Goal: Information Seeking & Learning: Learn about a topic

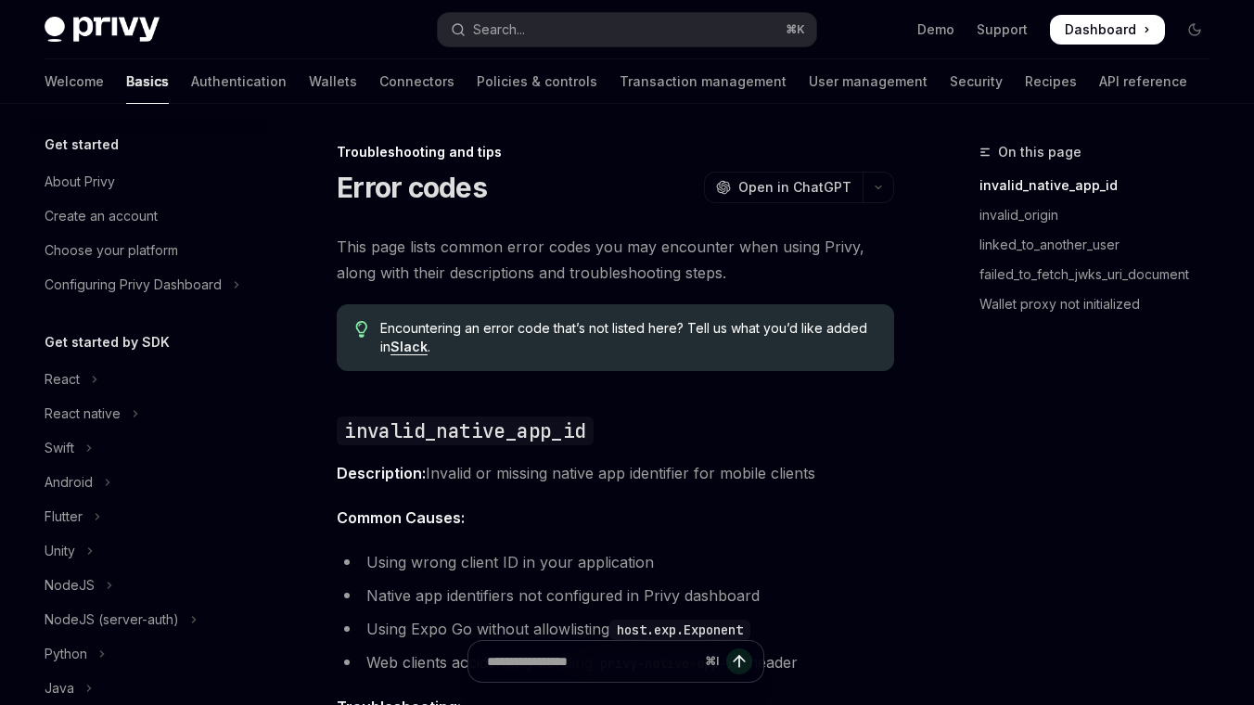
scroll to position [364, 0]
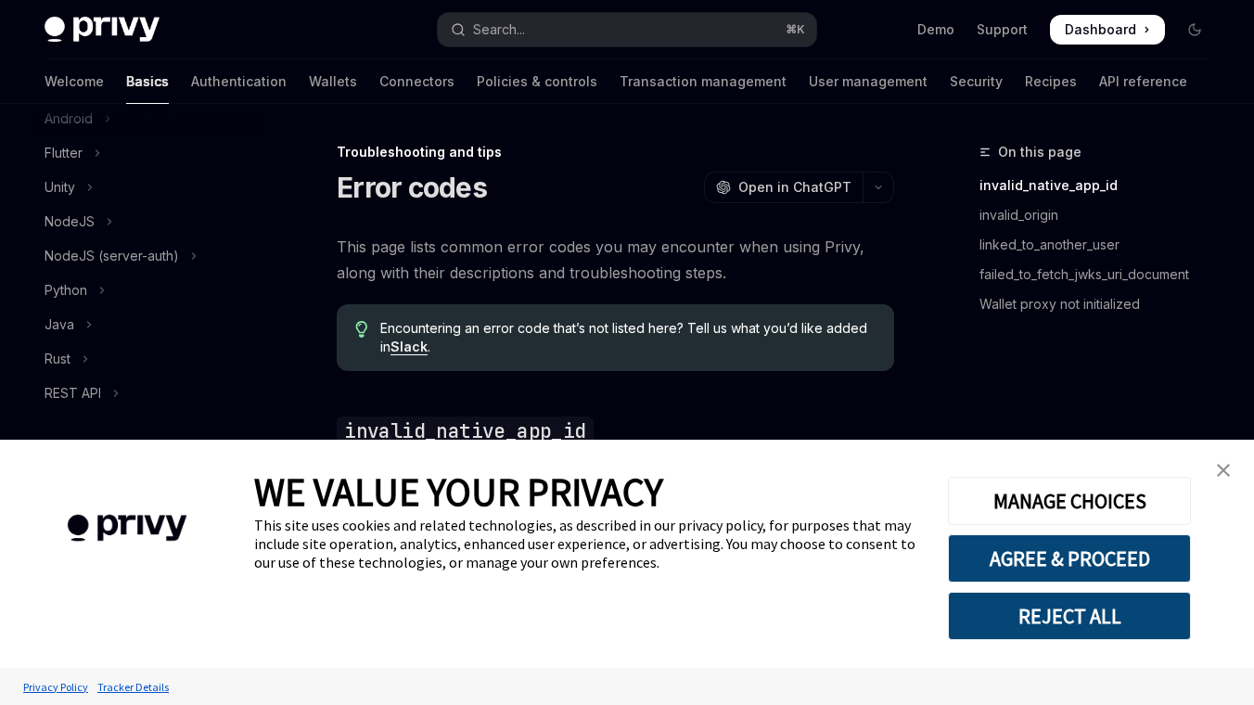
click at [1229, 471] on img "close banner" at bounding box center [1223, 470] width 13 height 13
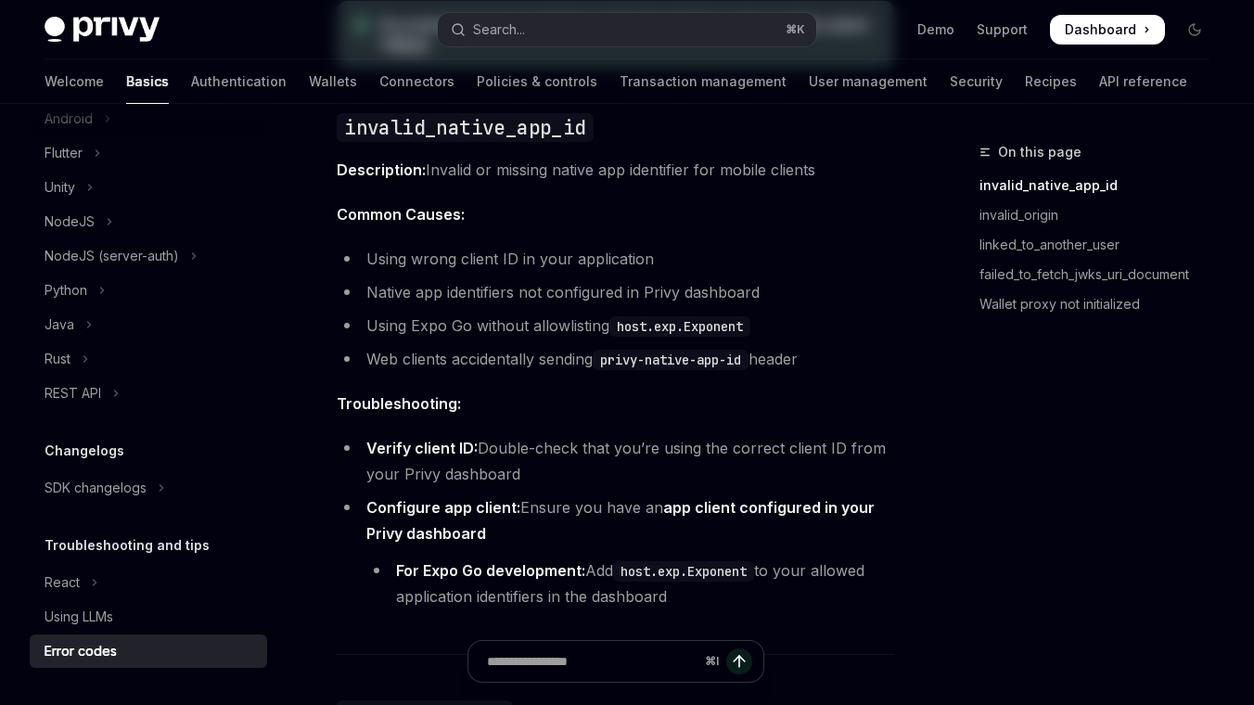
scroll to position [0, 0]
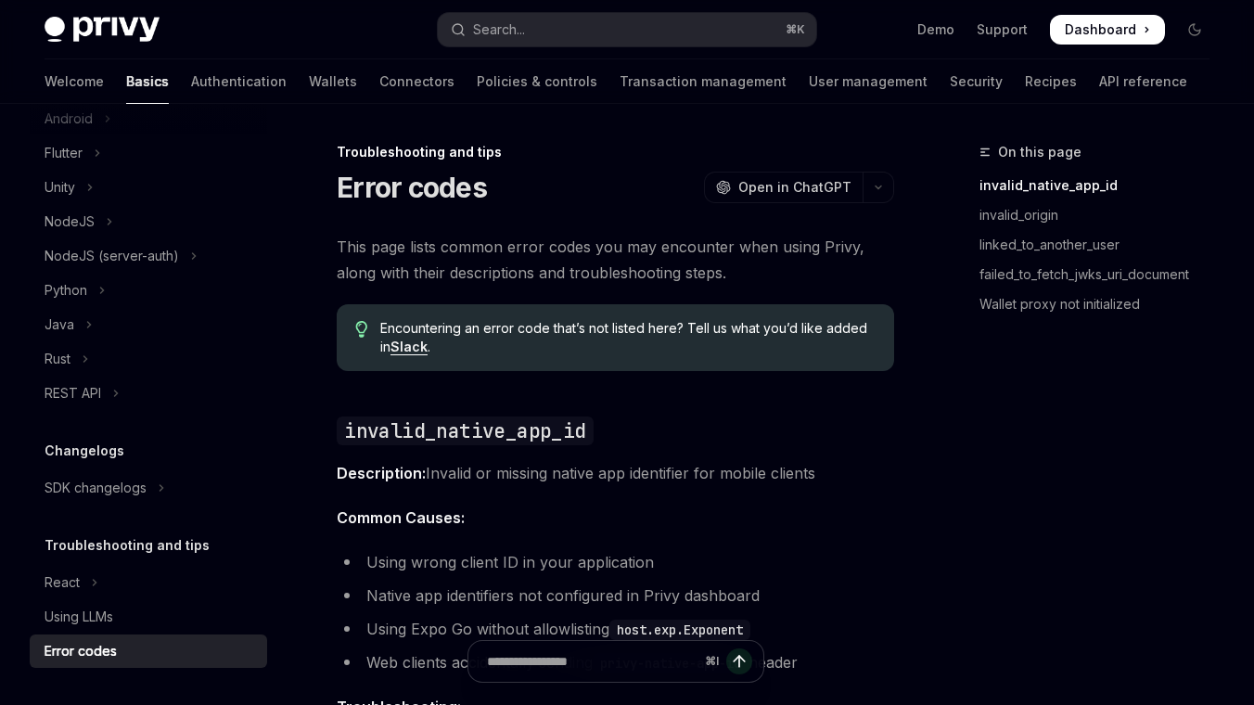
click at [722, 467] on span "Description: Invalid or missing native app identifier for mobile clients" at bounding box center [615, 473] width 557 height 26
click at [1010, 31] on link "Support" at bounding box center [1002, 29] width 51 height 19
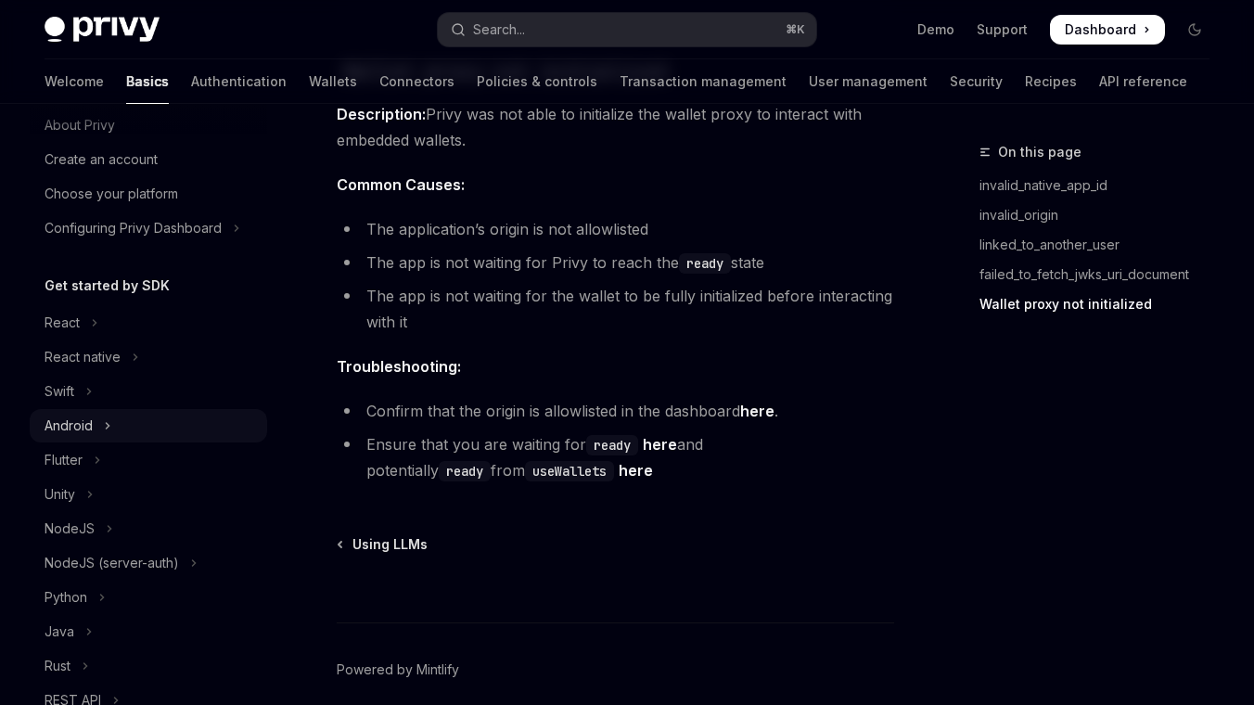
scroll to position [58, 0]
click at [140, 459] on button "Flutter" at bounding box center [148, 458] width 237 height 33
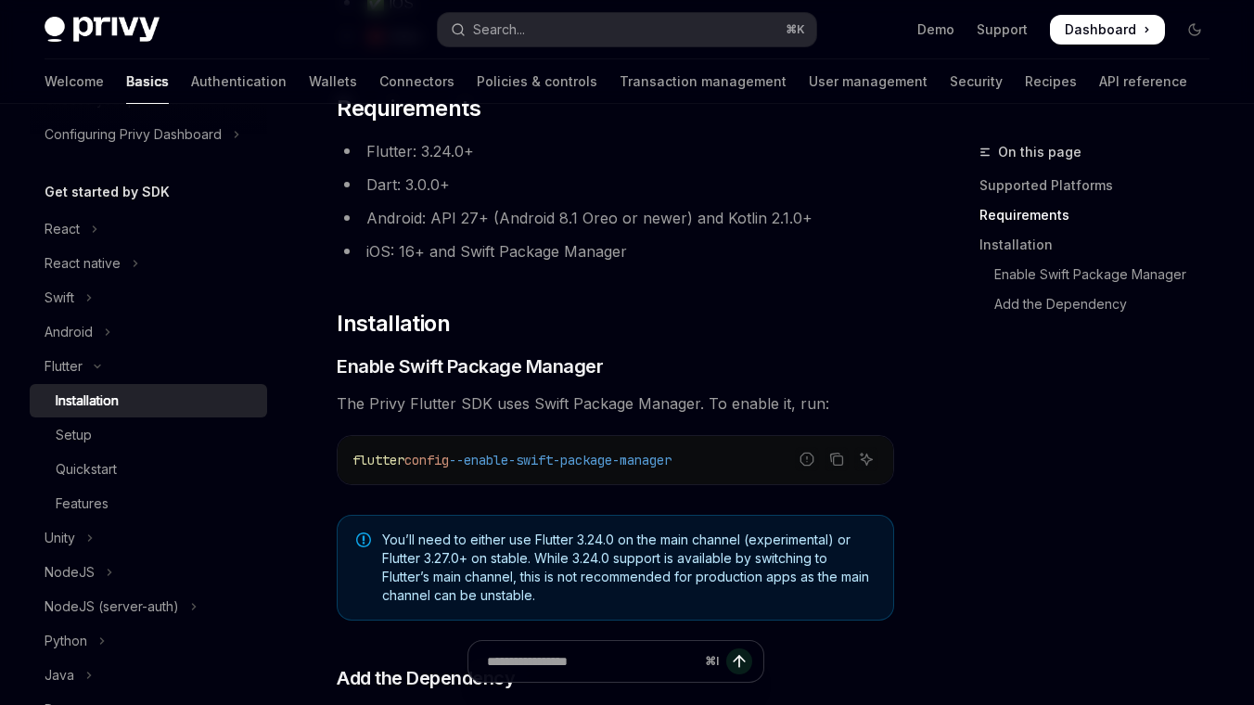
scroll to position [198, 0]
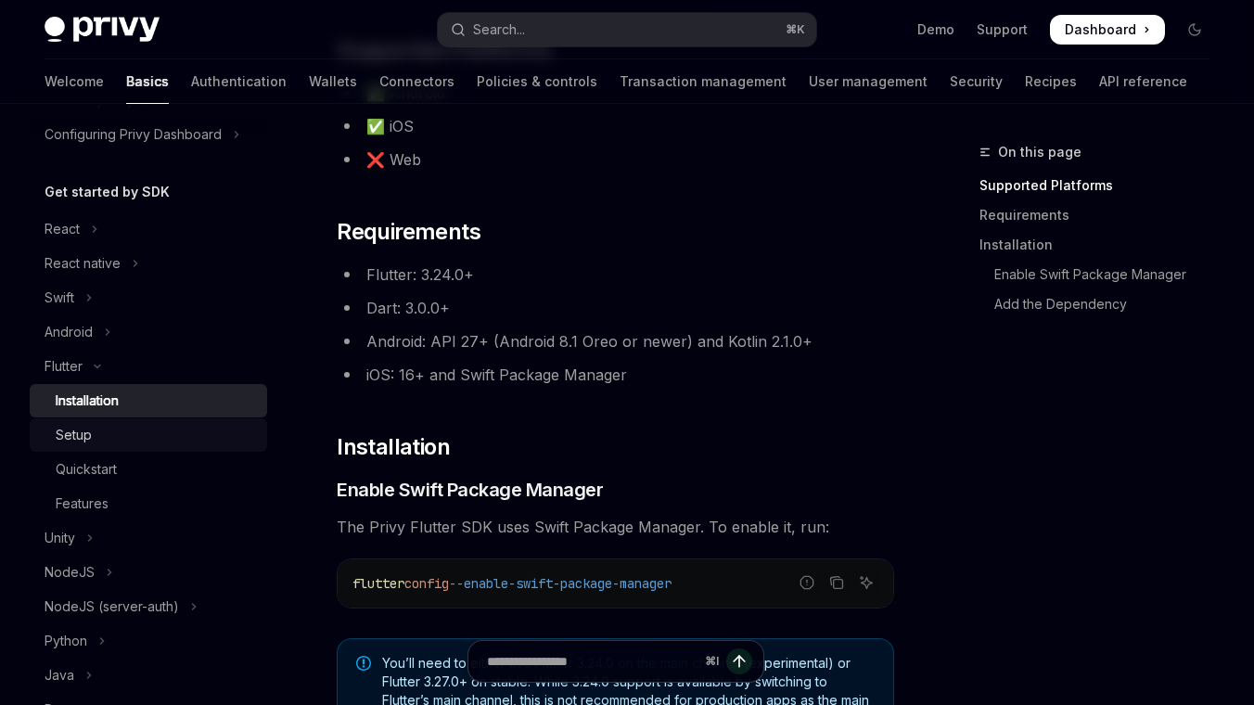
click at [137, 436] on div "Setup" at bounding box center [156, 435] width 200 height 22
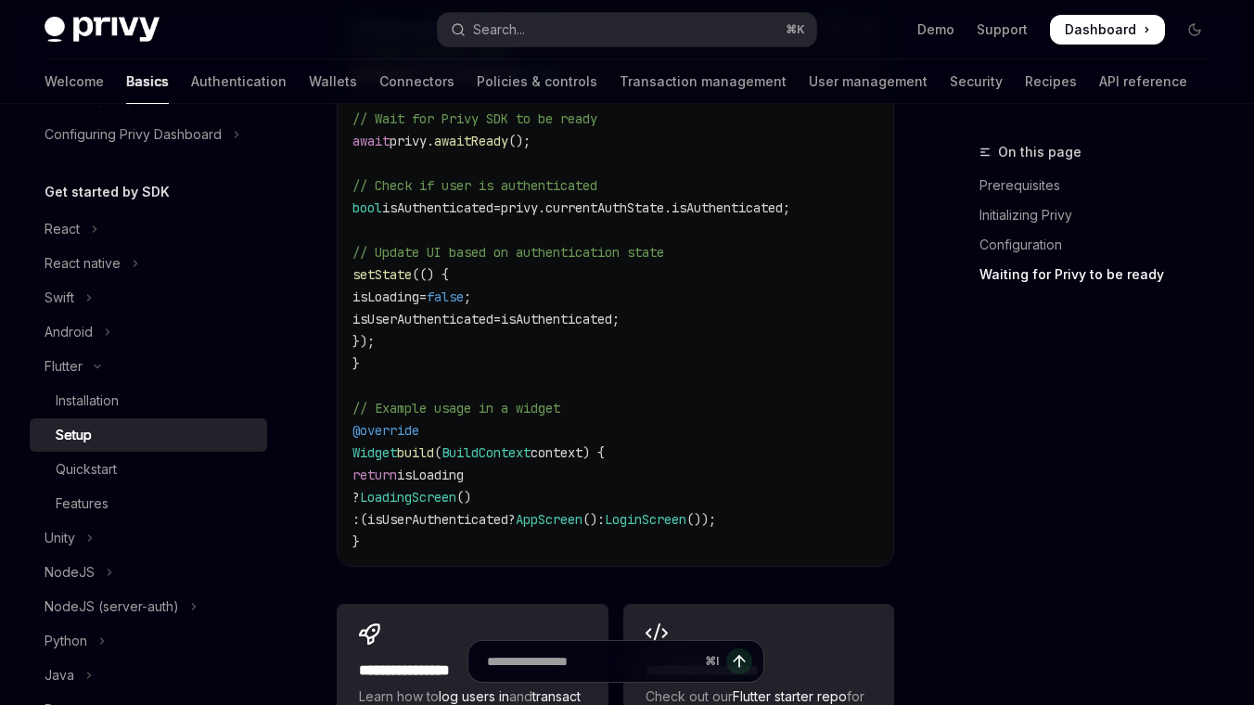
scroll to position [1932, 0]
click at [134, 477] on div "Quickstart" at bounding box center [156, 469] width 200 height 22
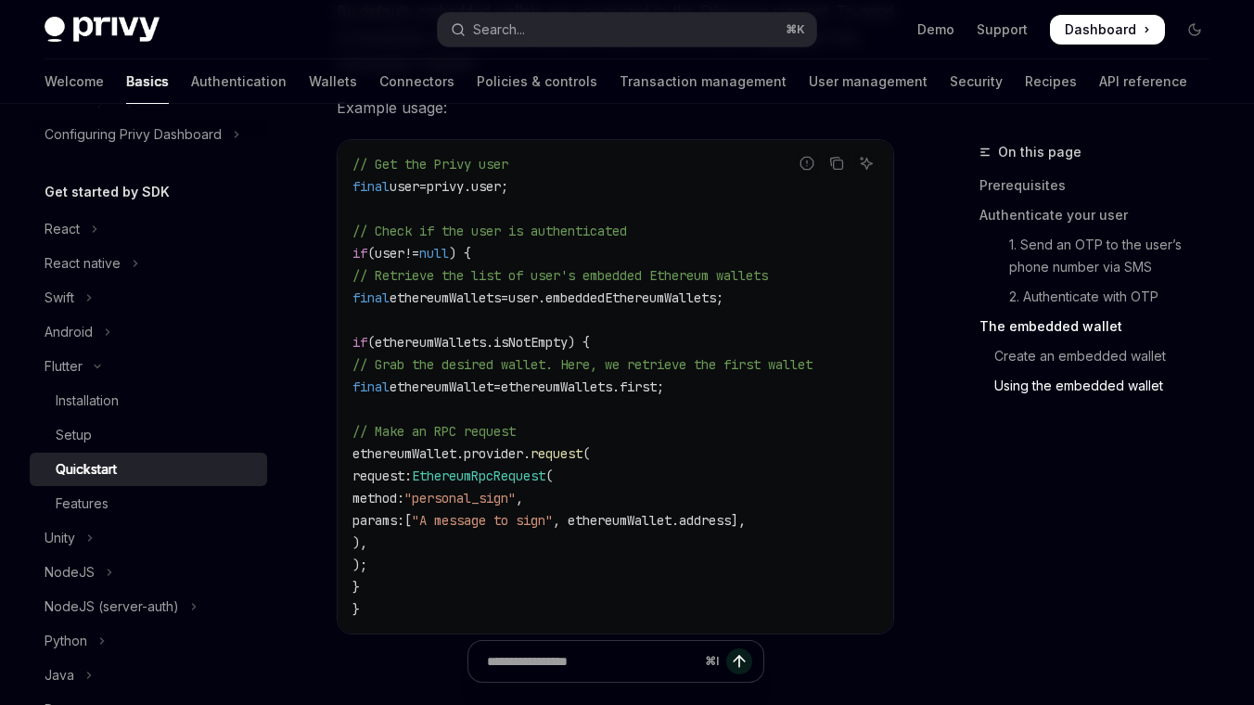
scroll to position [3621, 0]
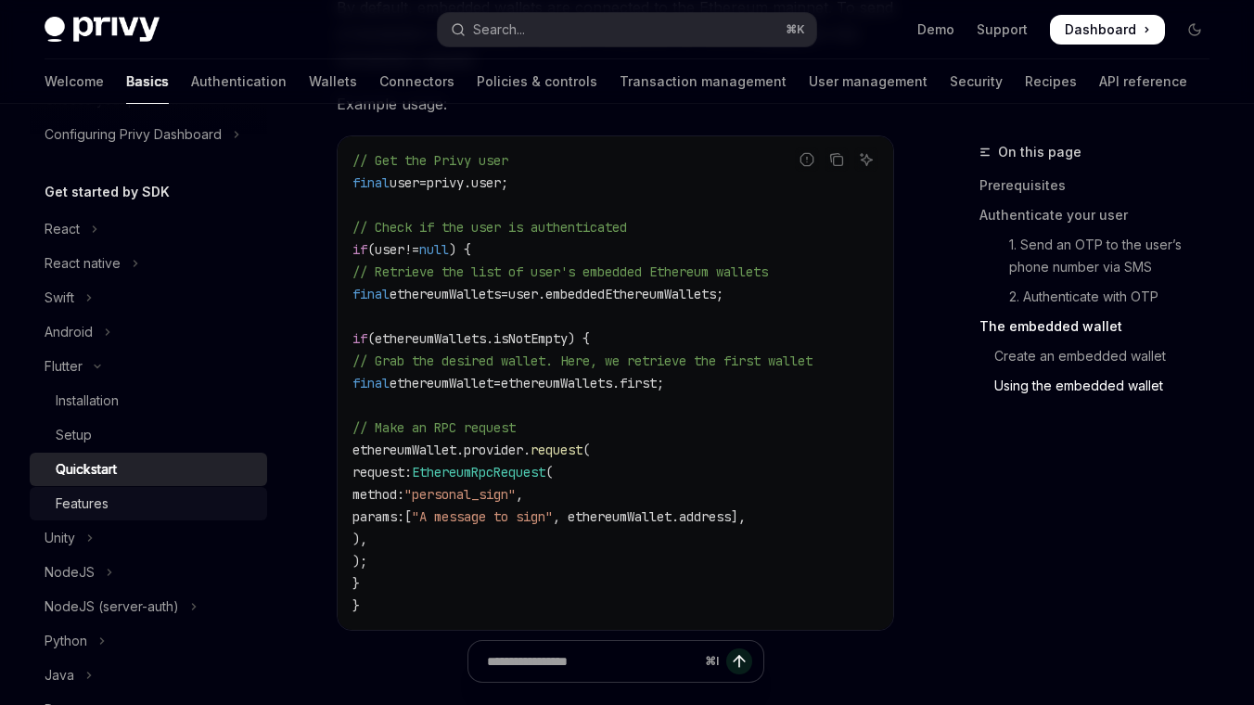
click at [141, 496] on div "Features" at bounding box center [156, 504] width 200 height 22
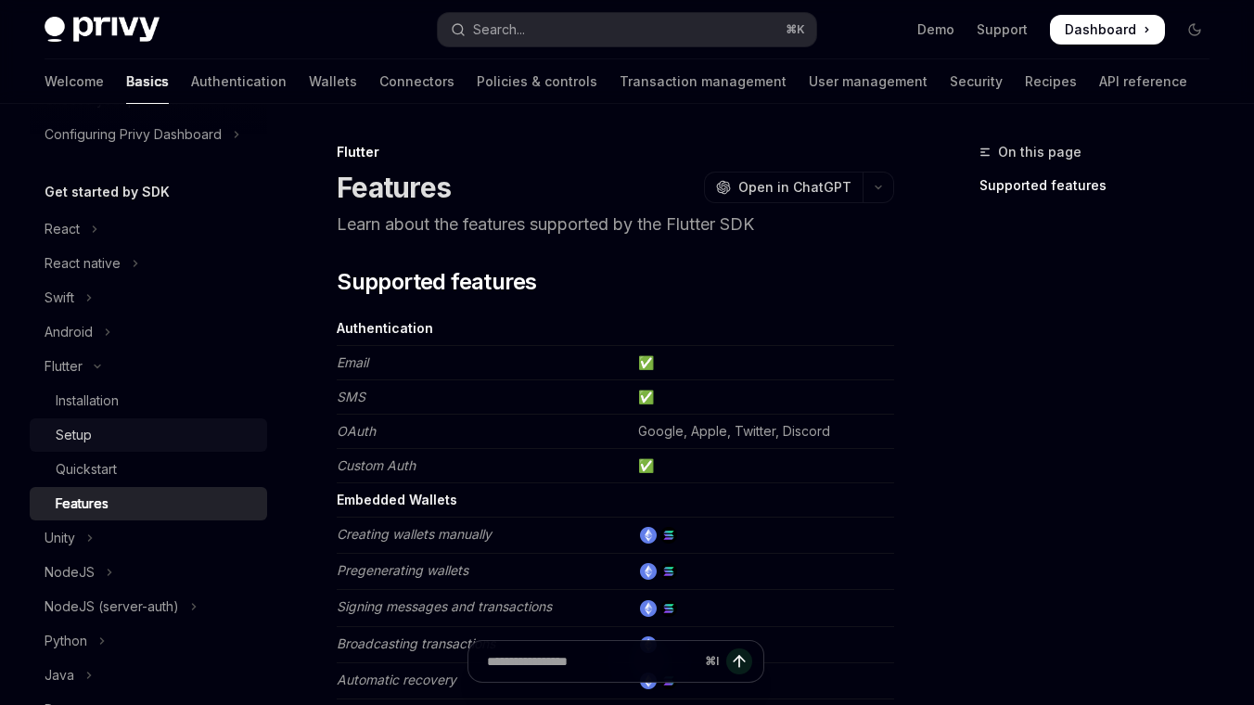
click at [152, 442] on div "Setup" at bounding box center [156, 435] width 200 height 22
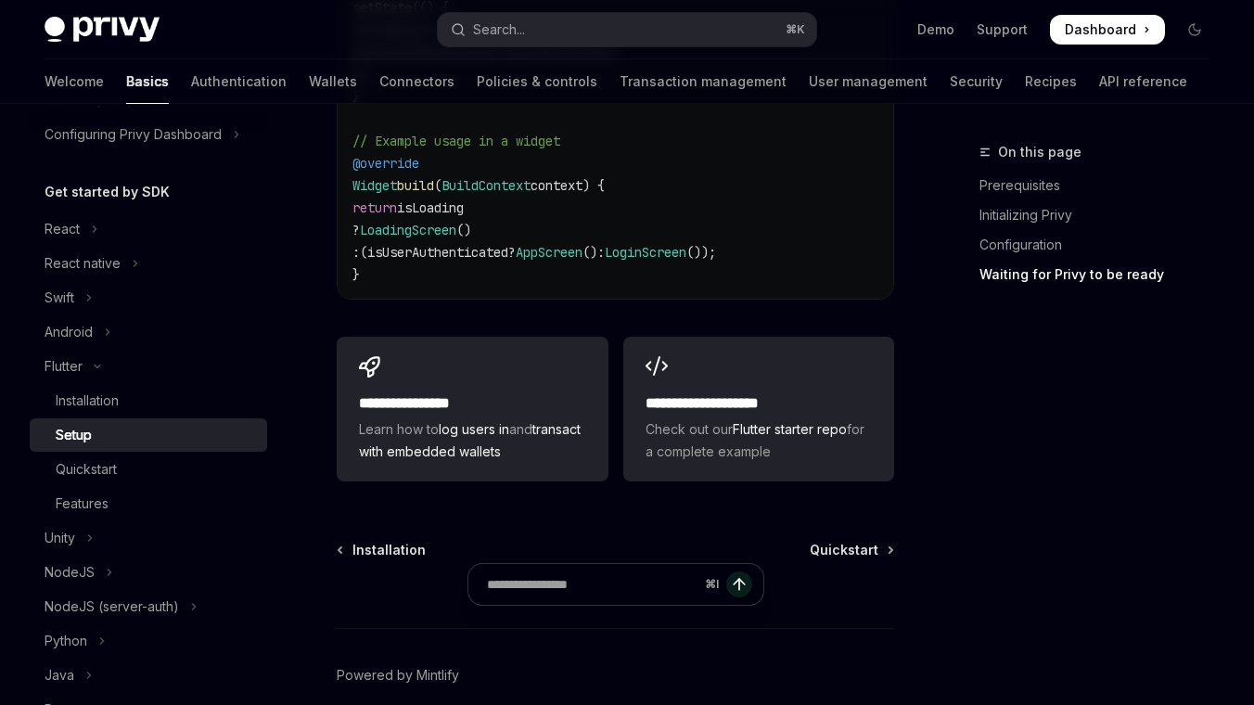
scroll to position [2311, 0]
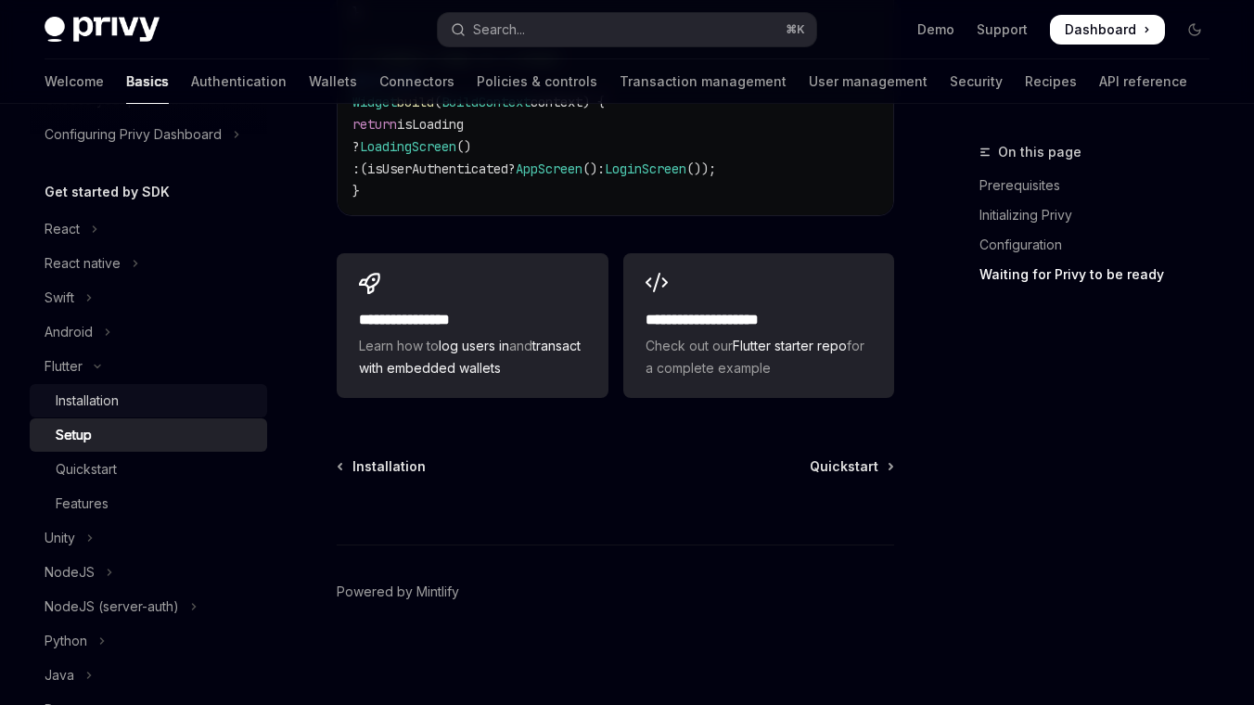
click at [144, 413] on link "Installation" at bounding box center [148, 400] width 237 height 33
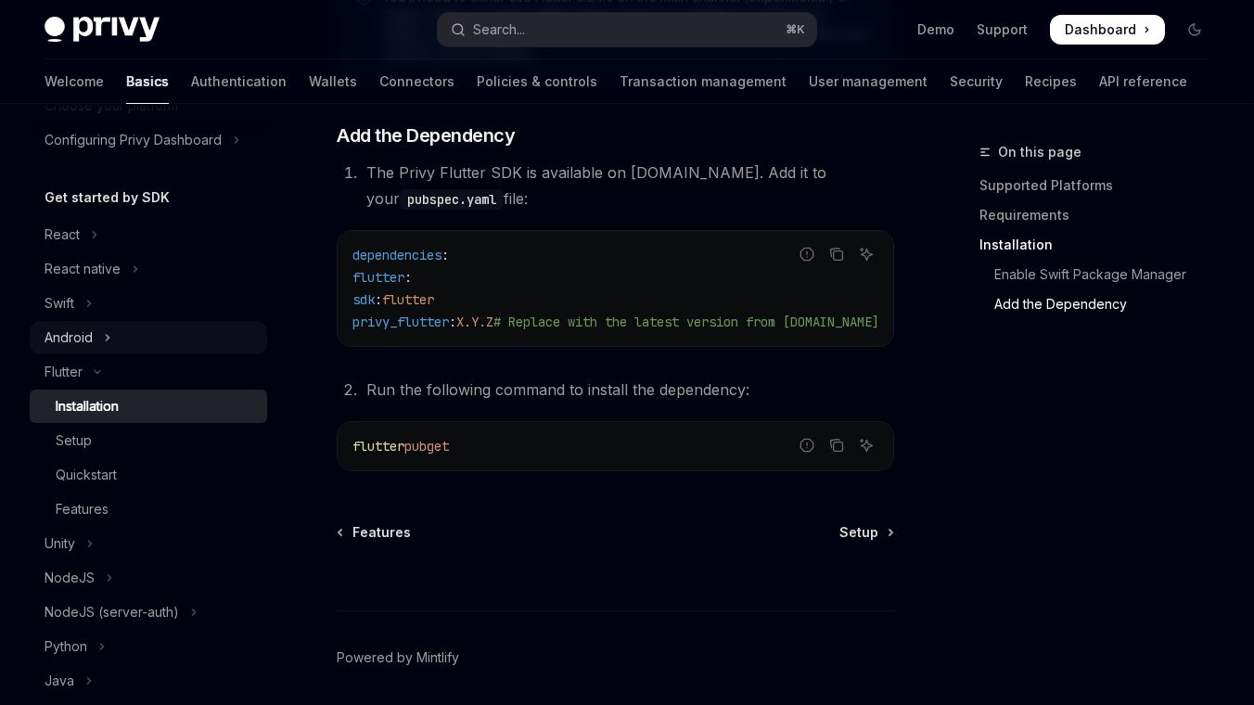
scroll to position [172, 0]
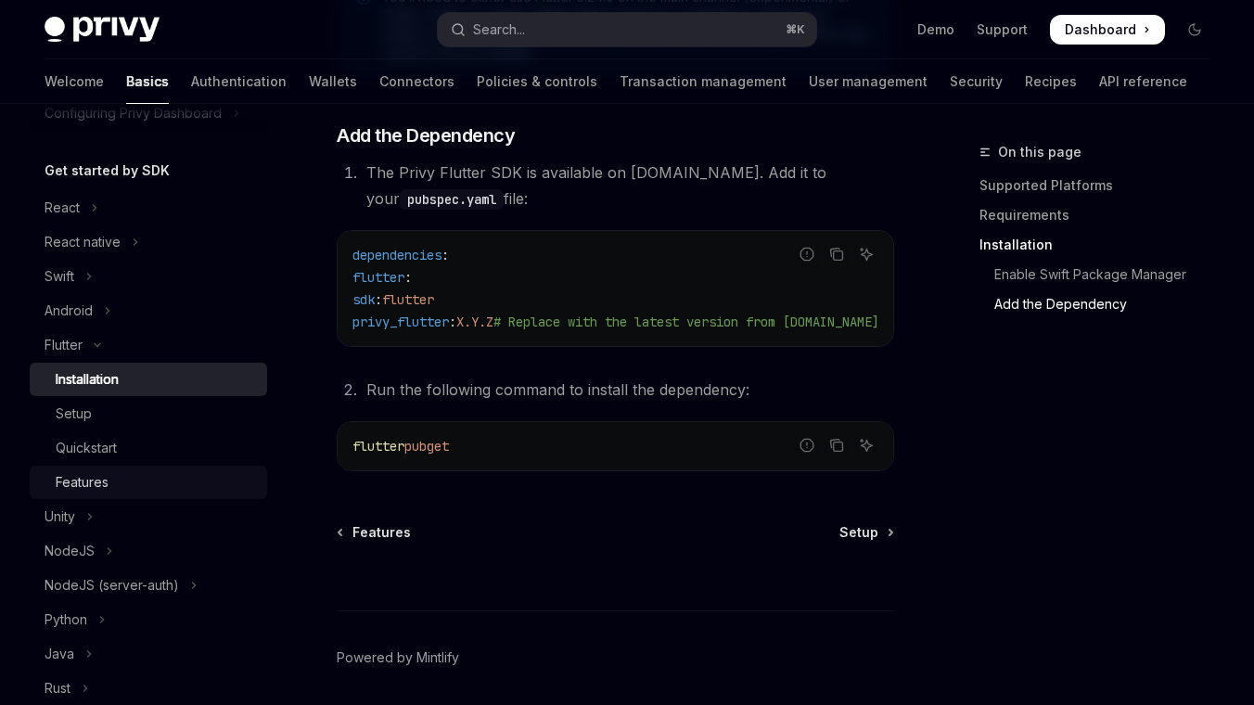
click at [133, 477] on div "Features" at bounding box center [156, 482] width 200 height 22
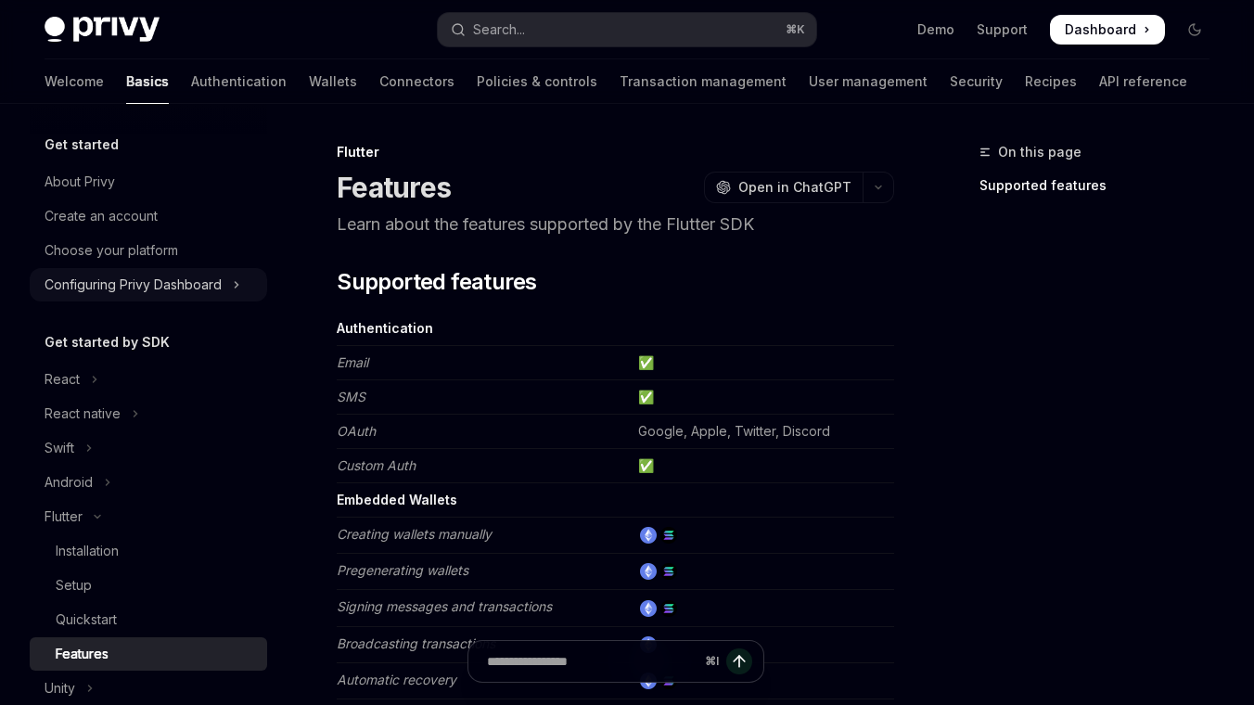
click at [158, 283] on div "Configuring Privy Dashboard" at bounding box center [133, 285] width 177 height 22
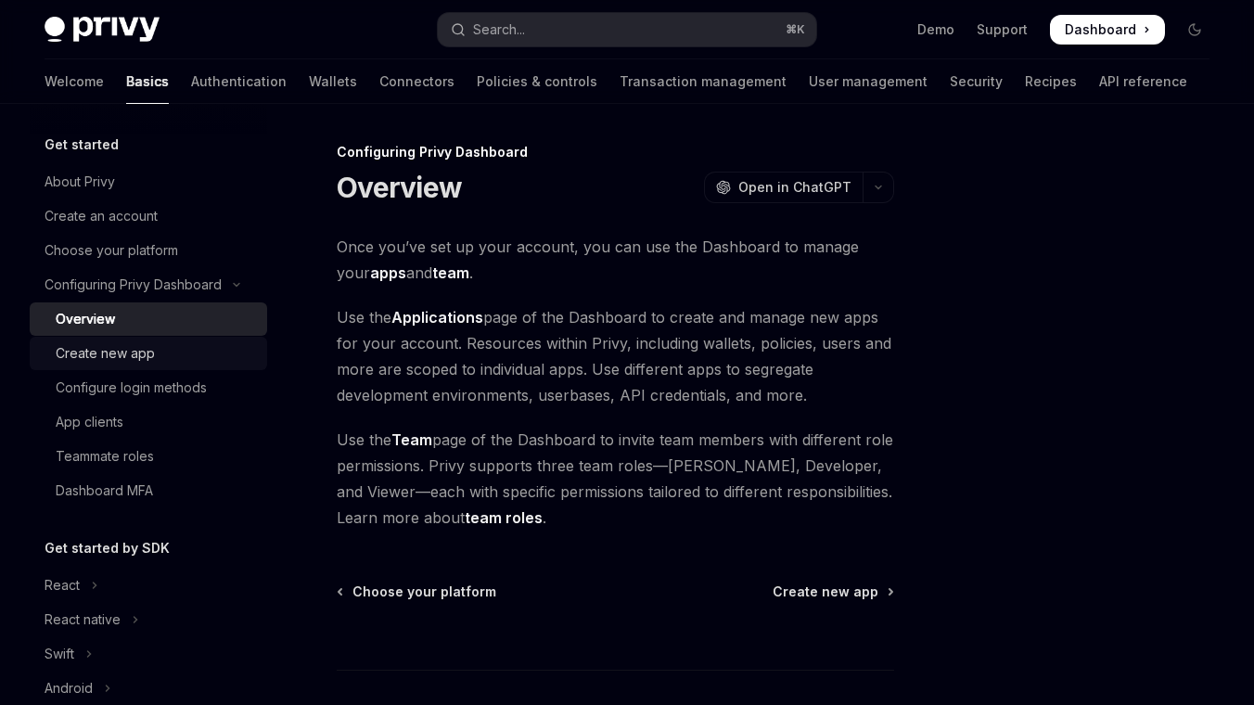
click at [97, 355] on div "Create new app" at bounding box center [105, 353] width 99 height 22
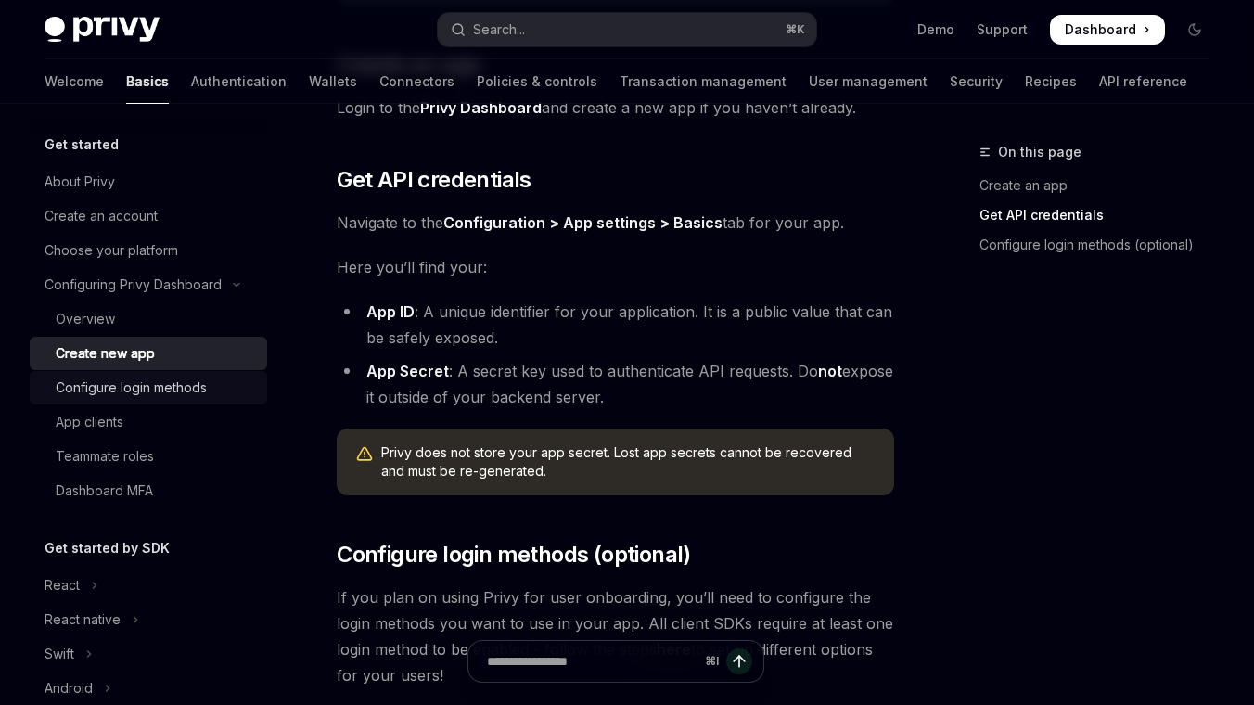
scroll to position [298, 0]
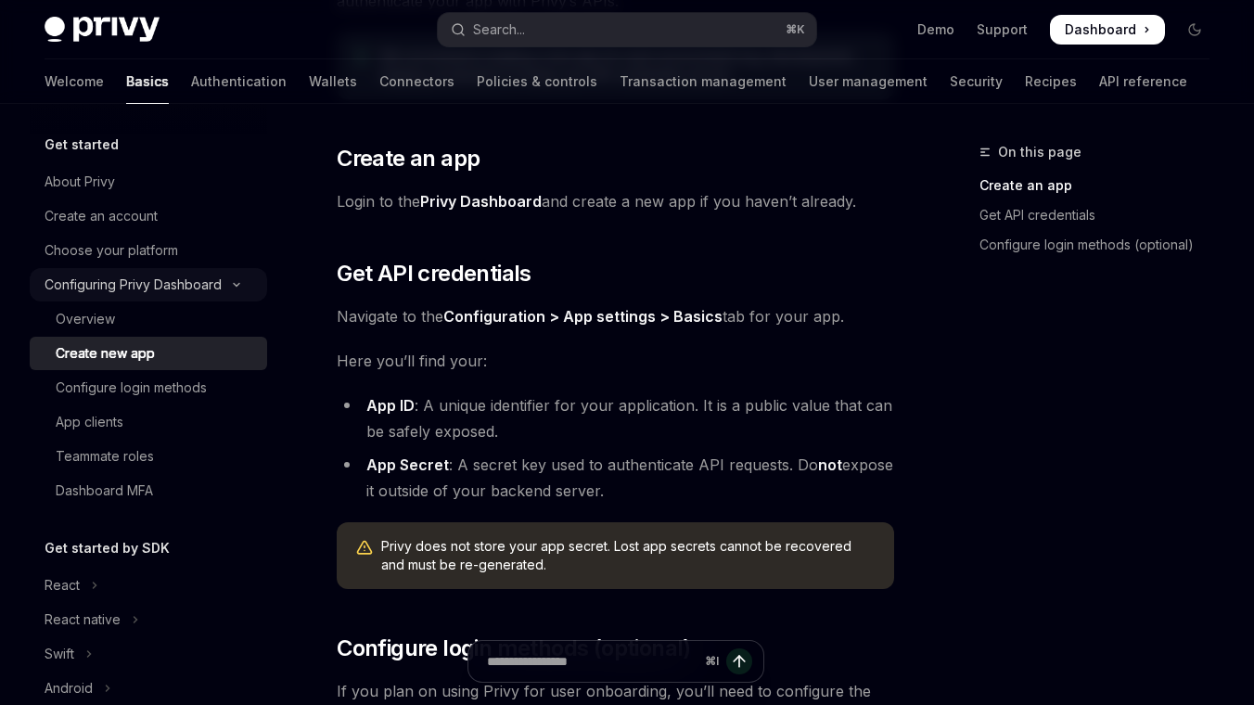
click at [219, 278] on div "Configuring Privy Dashboard" at bounding box center [133, 285] width 177 height 22
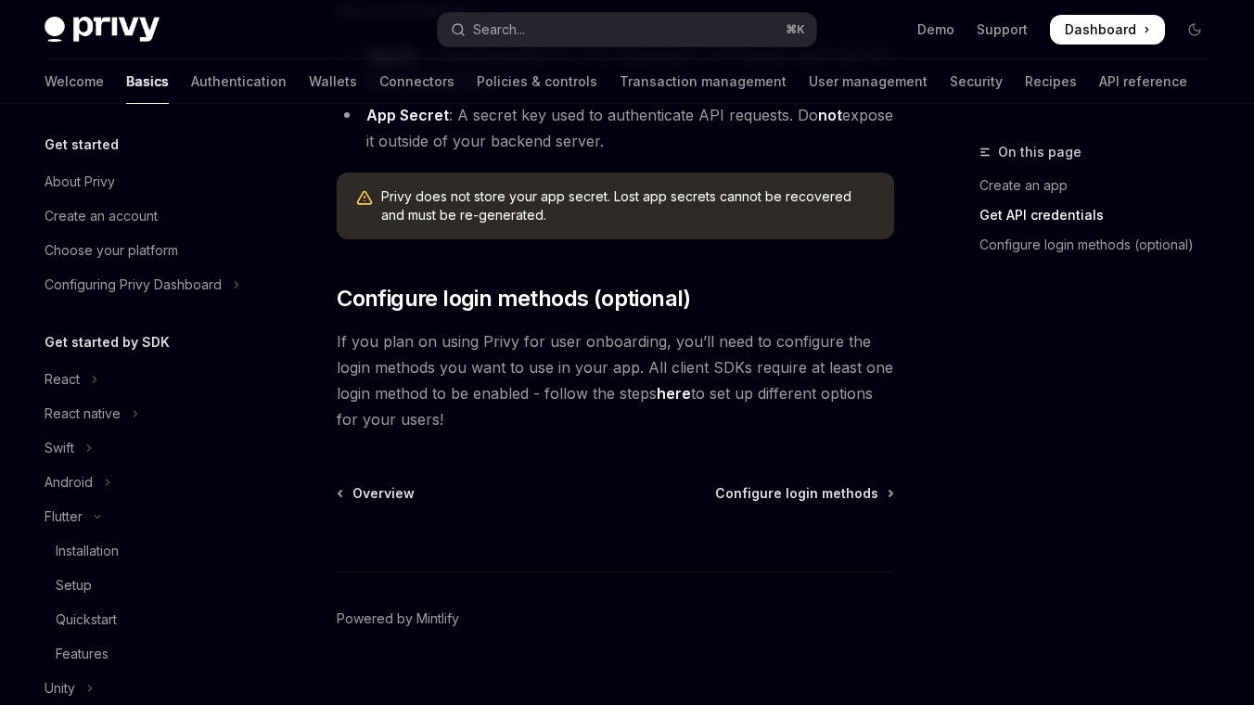
scroll to position [674, 0]
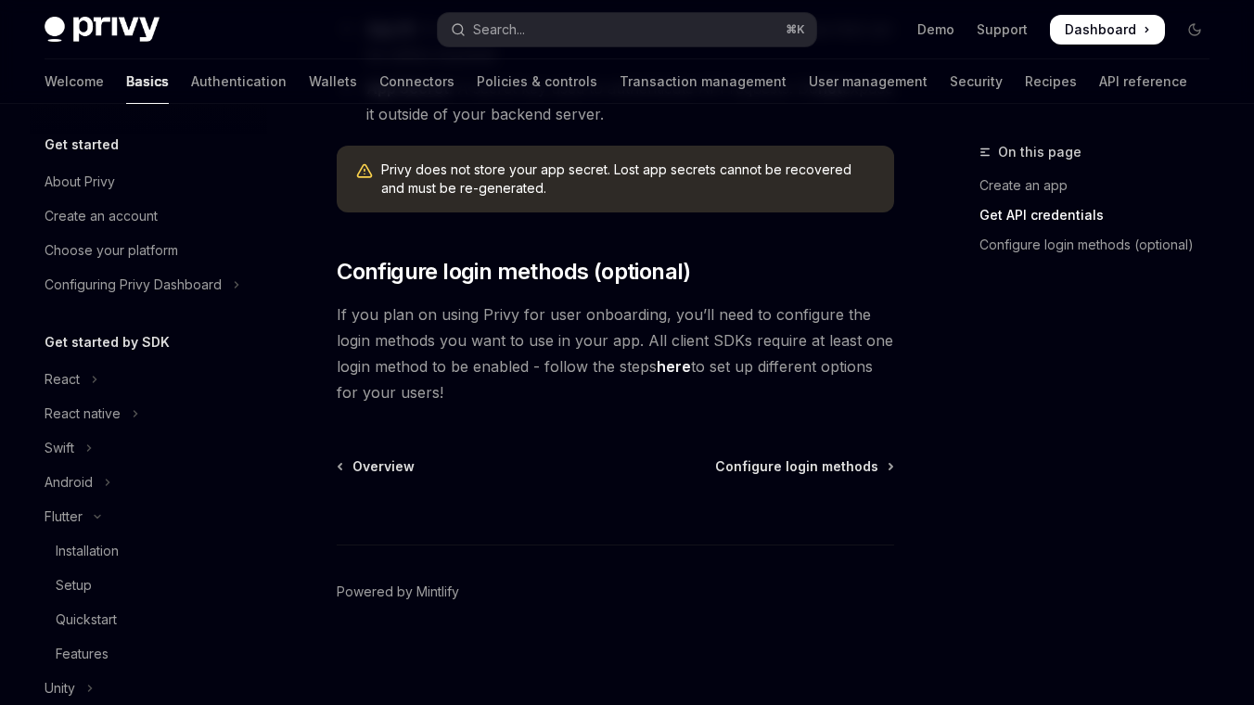
click at [511, 571] on footer "Powered by Mintlify" at bounding box center [615, 624] width 557 height 160
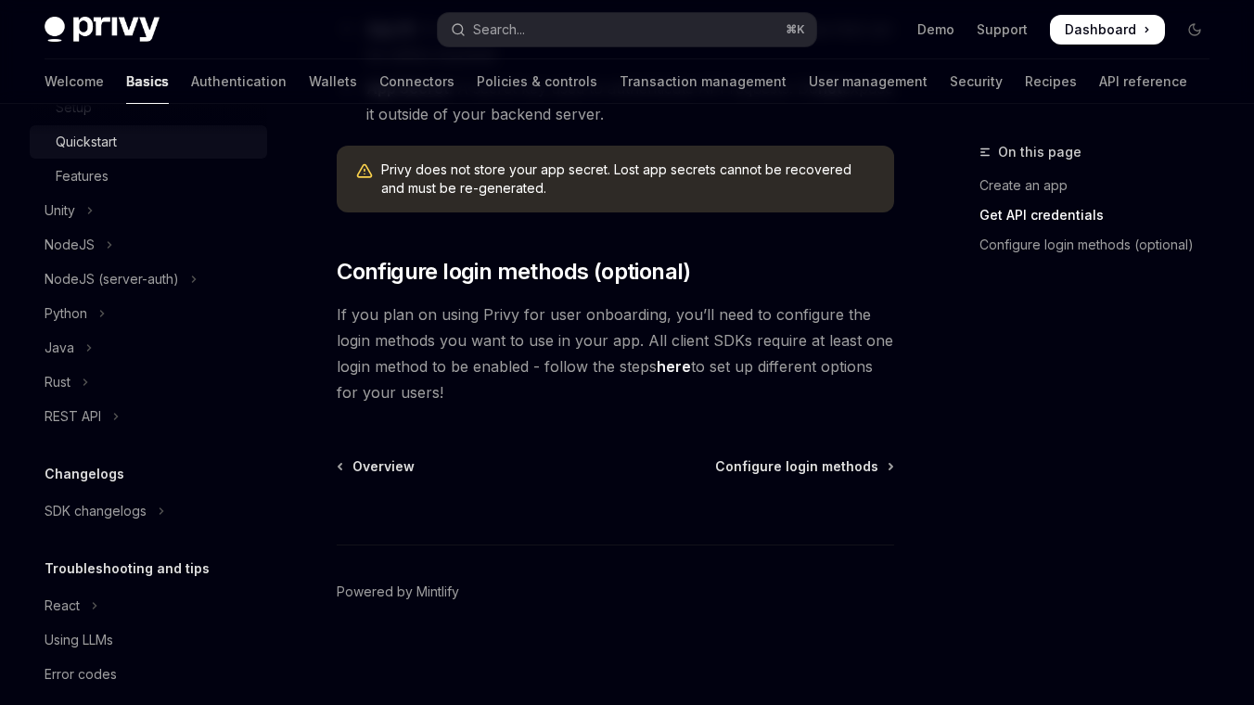
scroll to position [501, 0]
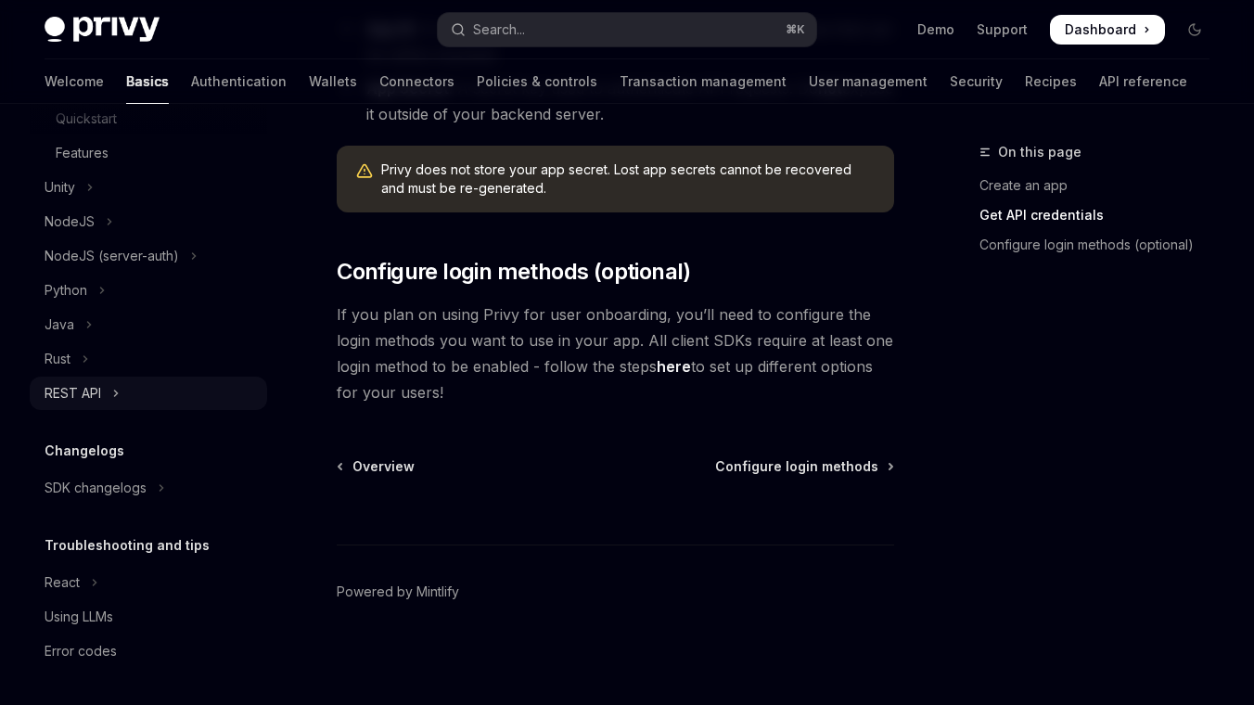
click at [96, 399] on div "REST API" at bounding box center [73, 393] width 57 height 22
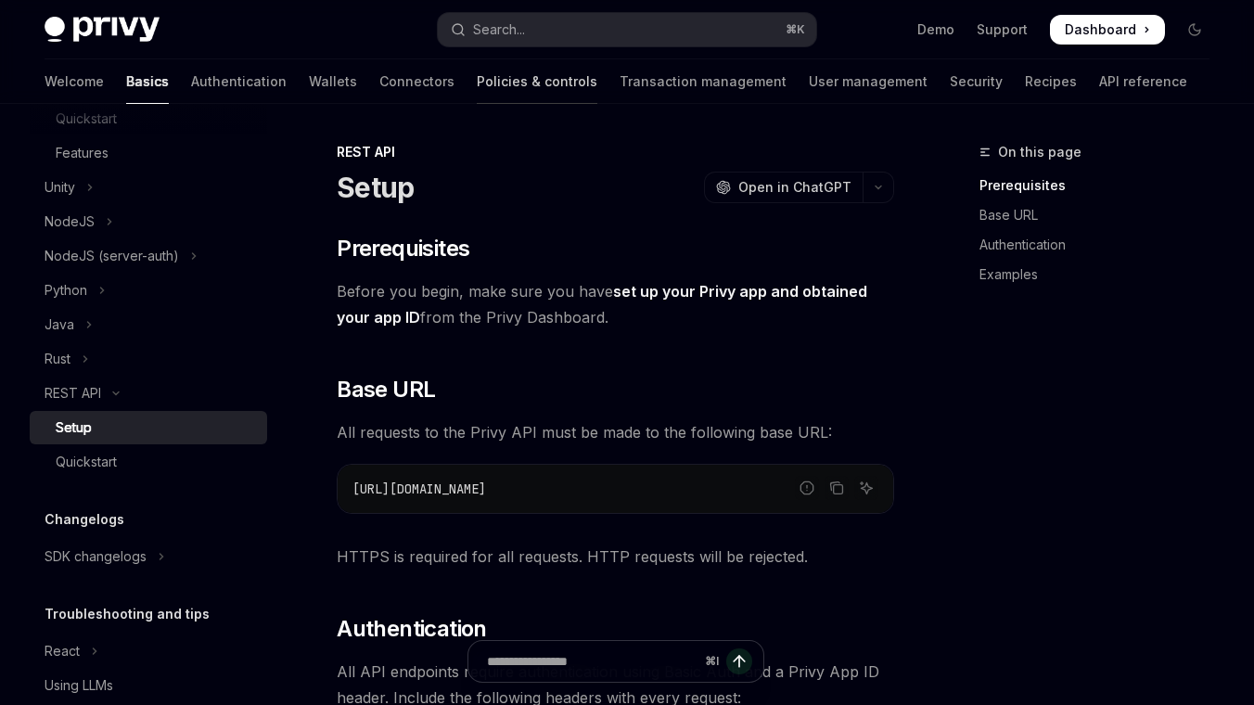
click at [477, 69] on link "Policies & controls" at bounding box center [537, 81] width 121 height 45
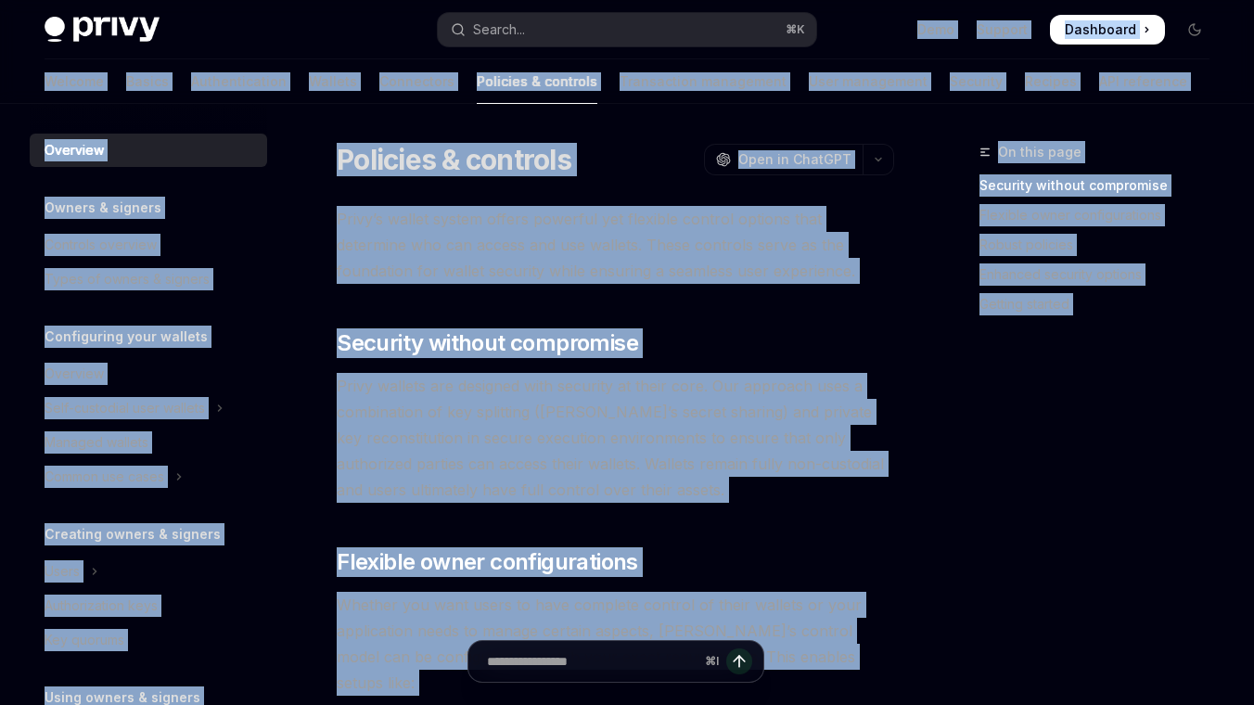
drag, startPoint x: 704, startPoint y: 329, endPoint x: 909, endPoint y: -109, distance: 484.3
click at [909, 0] on html "Skip to main content Privy Docs home page Search... ⌘ K Demo Support Dashboard …" at bounding box center [627, 352] width 1254 height 705
click at [769, 262] on span "Privy’s wallet system offers powerful yet flexible control options that determi…" at bounding box center [615, 245] width 557 height 78
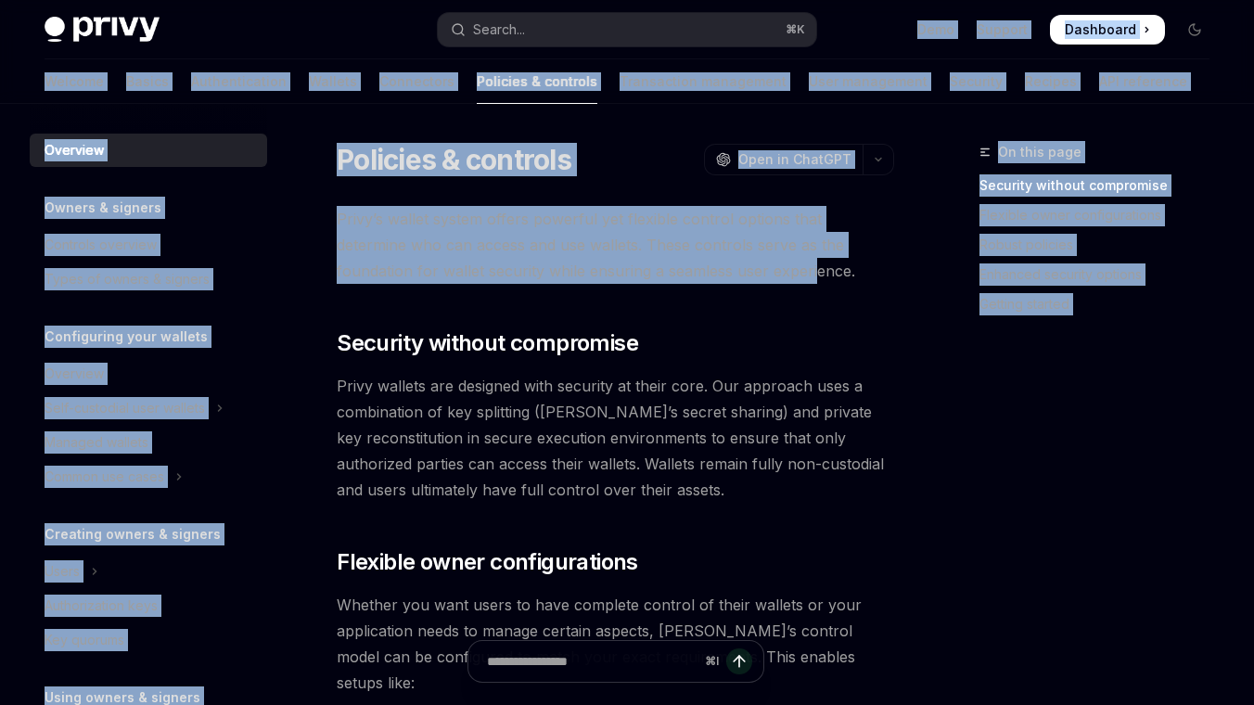
drag, startPoint x: 711, startPoint y: 278, endPoint x: 853, endPoint y: -81, distance: 386.0
click at [853, 0] on html "Skip to main content Privy Docs home page Search... ⌘ K Demo Support Dashboard …" at bounding box center [627, 352] width 1254 height 705
click at [749, 234] on span "Privy’s wallet system offers powerful yet flexible control options that determi…" at bounding box center [615, 245] width 557 height 78
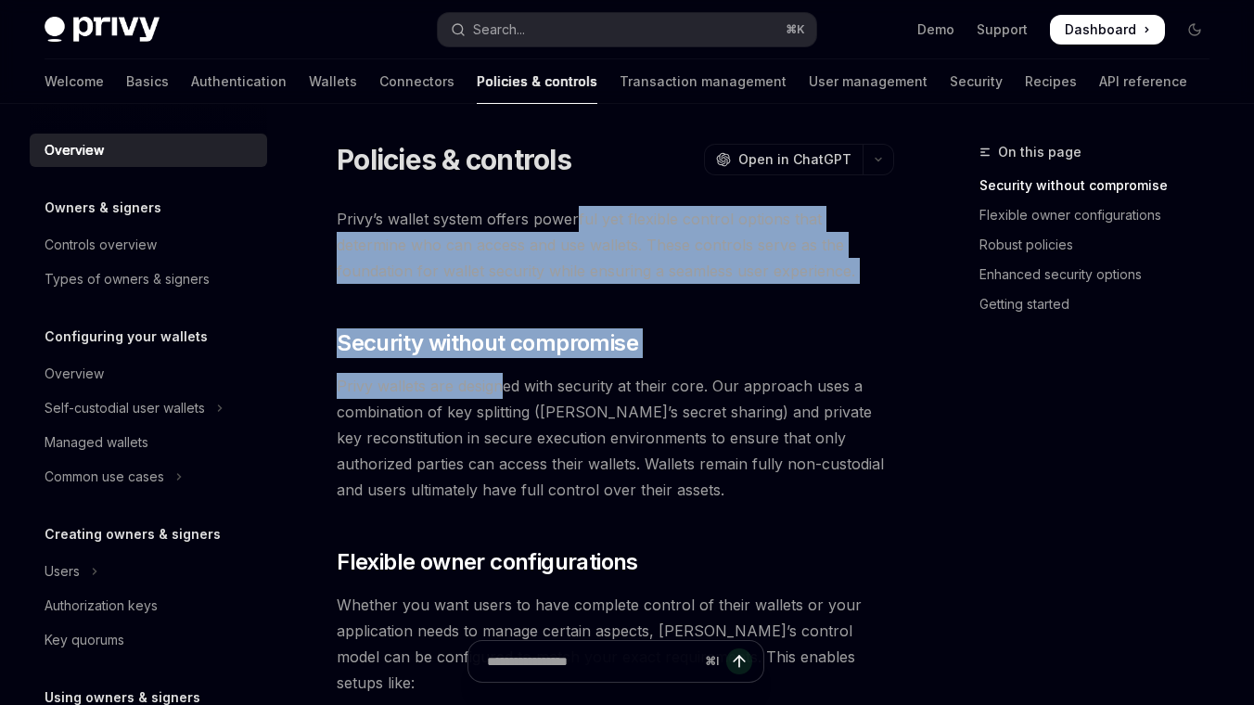
drag, startPoint x: 501, startPoint y: 390, endPoint x: 575, endPoint y: 215, distance: 190.4
click at [582, 346] on span "Security without compromise" at bounding box center [487, 343] width 301 height 30
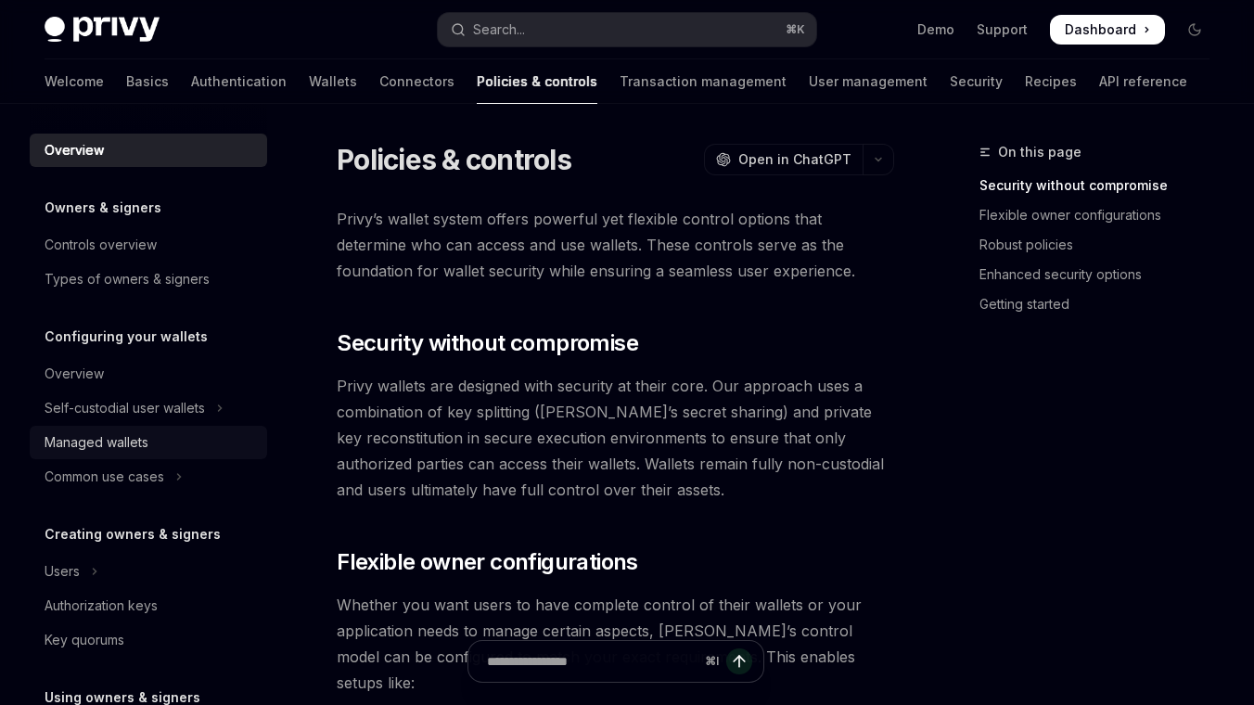
click at [93, 439] on div "Managed wallets" at bounding box center [97, 442] width 104 height 22
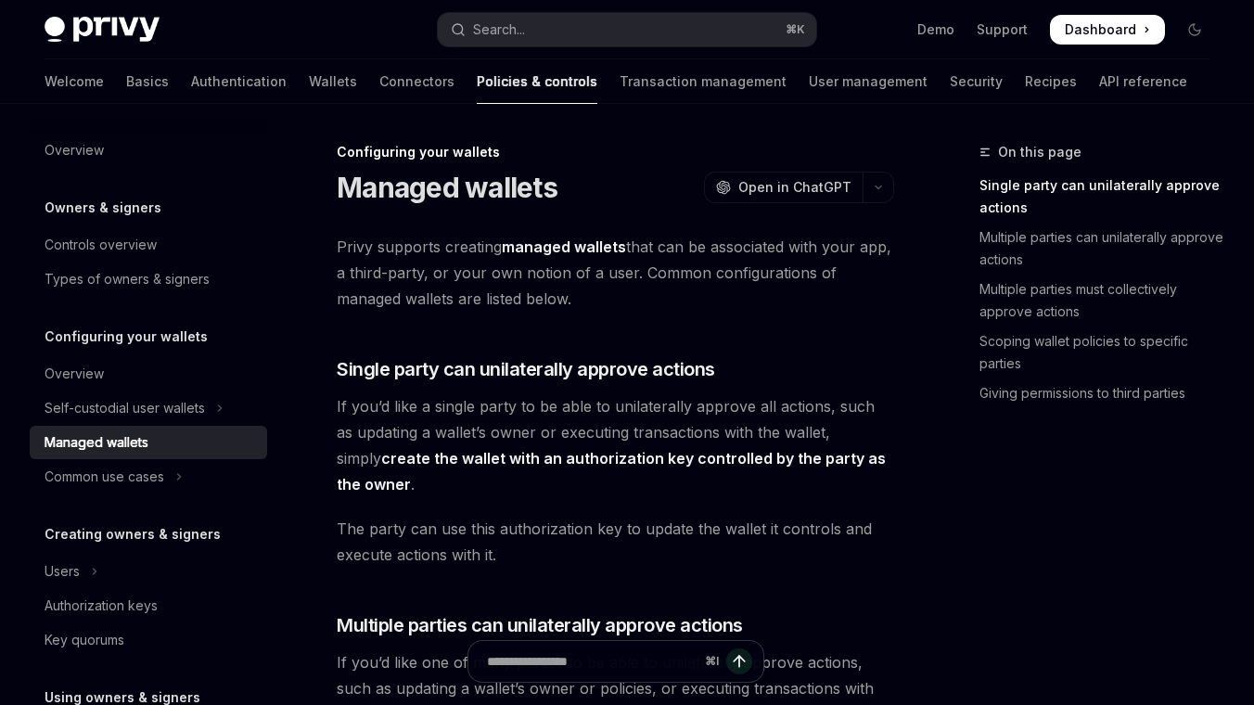
click at [120, 40] on img at bounding box center [102, 30] width 115 height 26
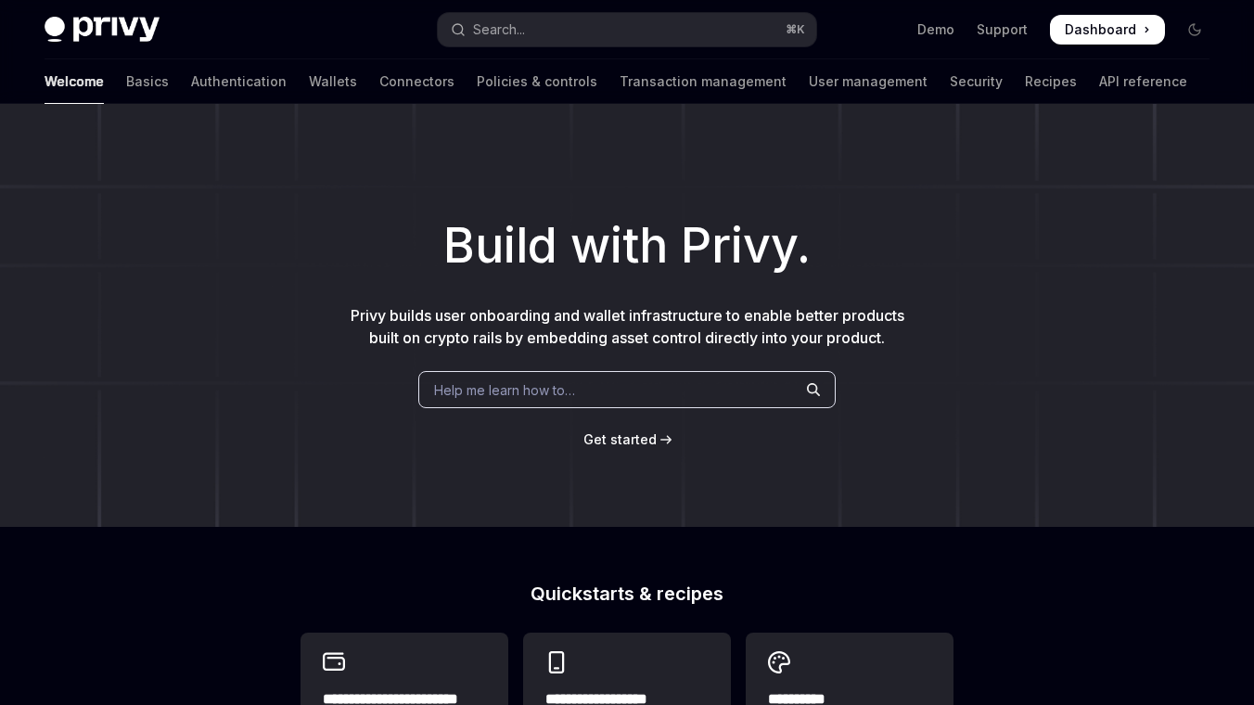
click at [126, 82] on link "Basics" at bounding box center [147, 81] width 43 height 45
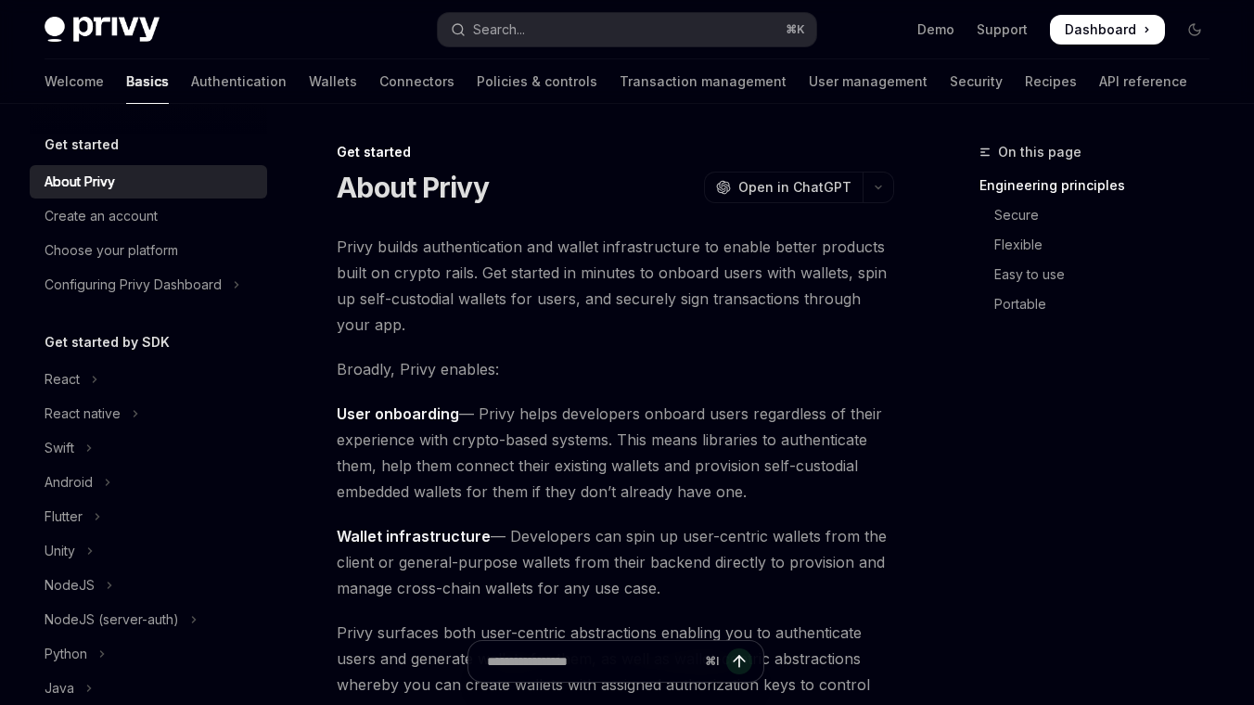
type textarea "*"
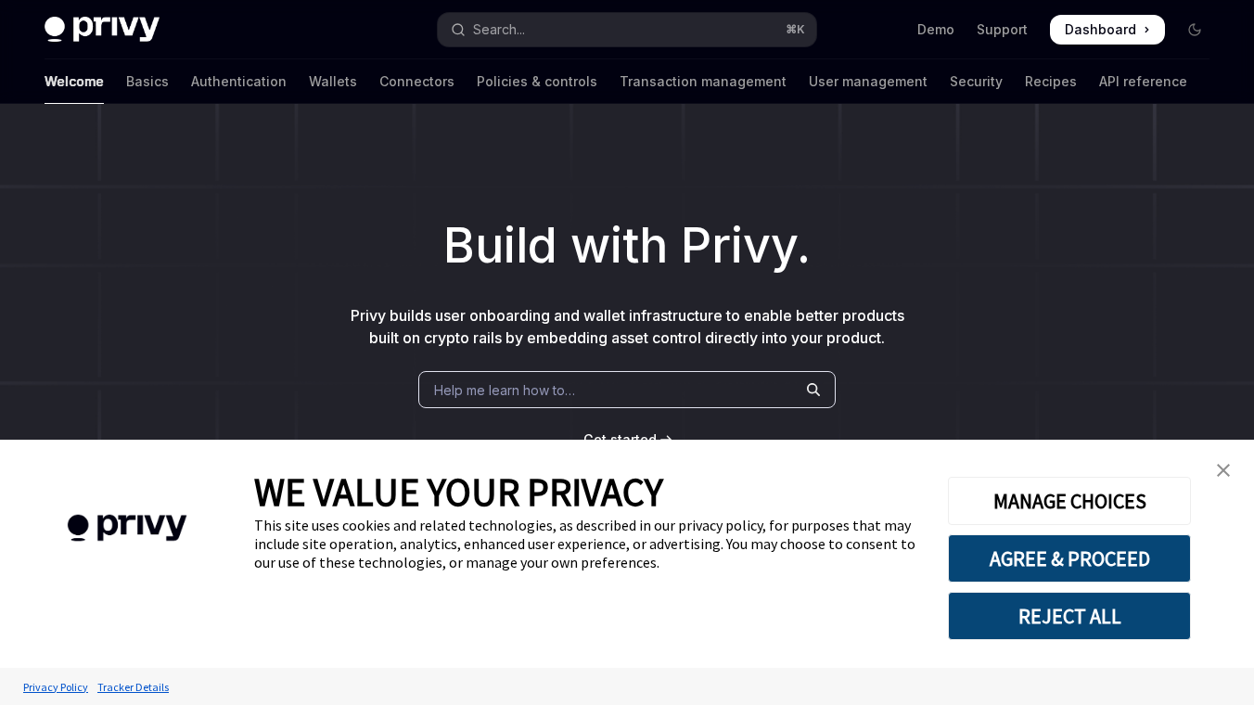
click at [126, 86] on link "Basics" at bounding box center [147, 81] width 43 height 45
type textarea "*"
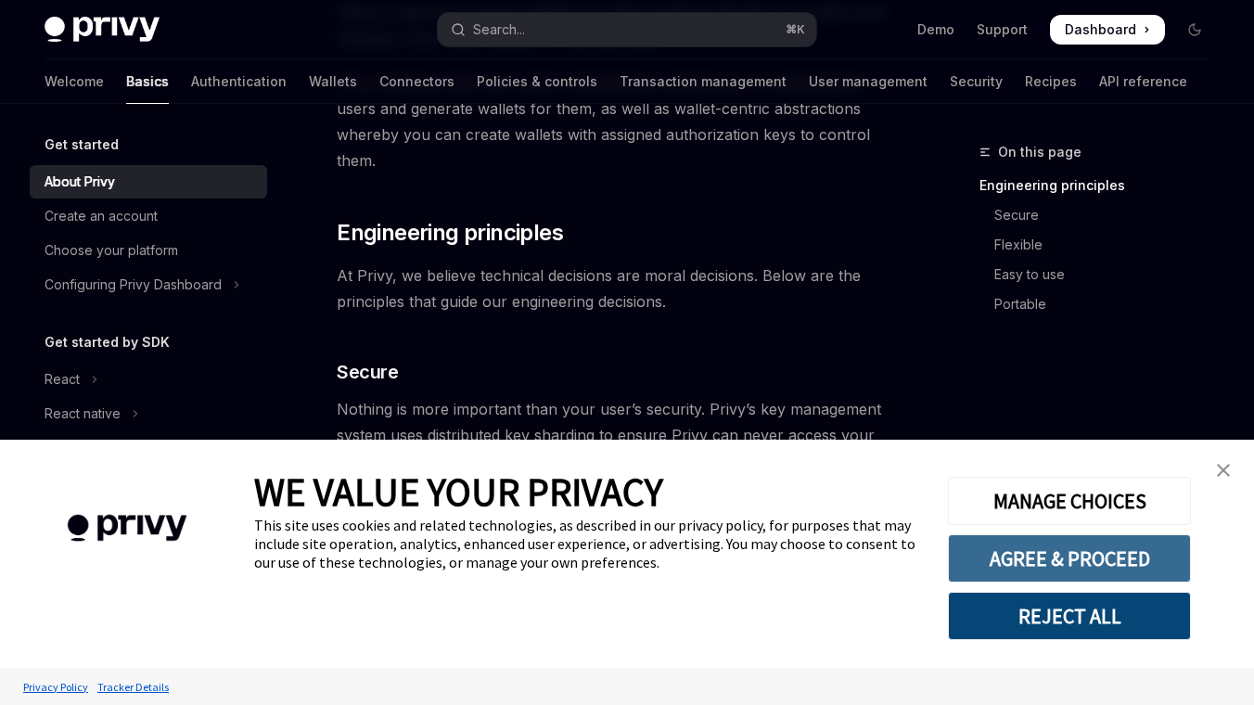
scroll to position [521, 0]
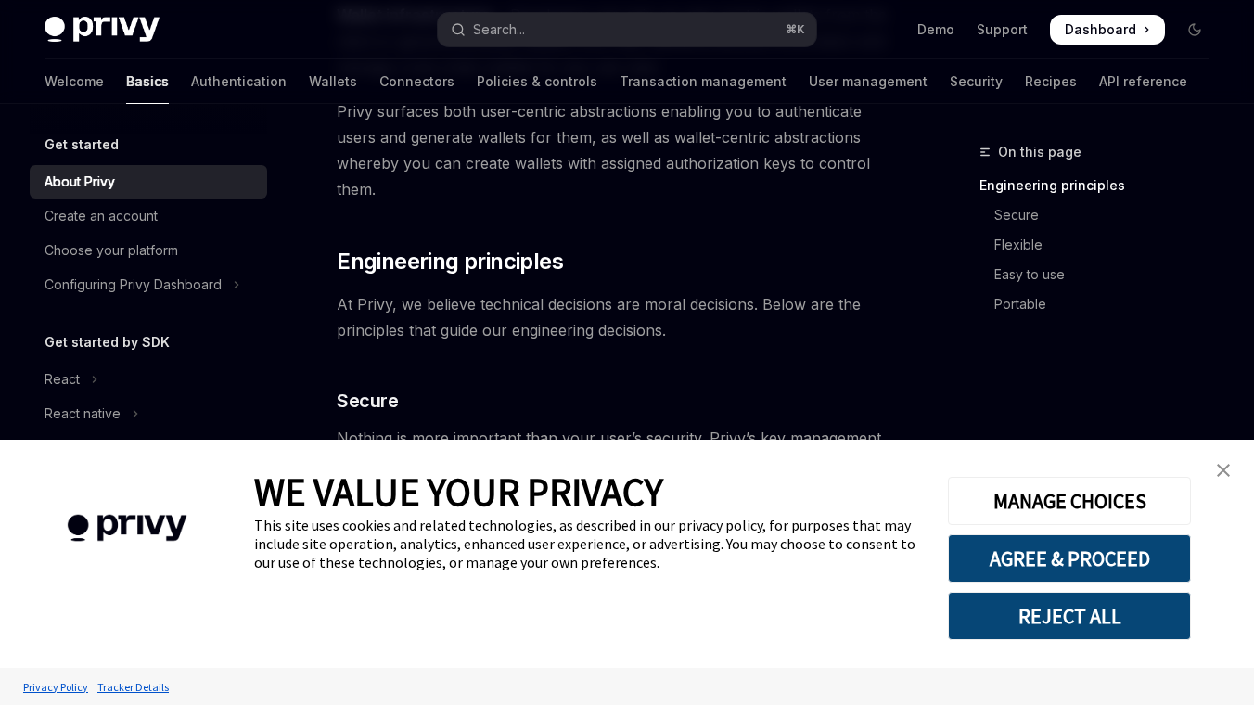
click at [1233, 473] on link "close banner" at bounding box center [1223, 470] width 37 height 37
